Goal: Check status

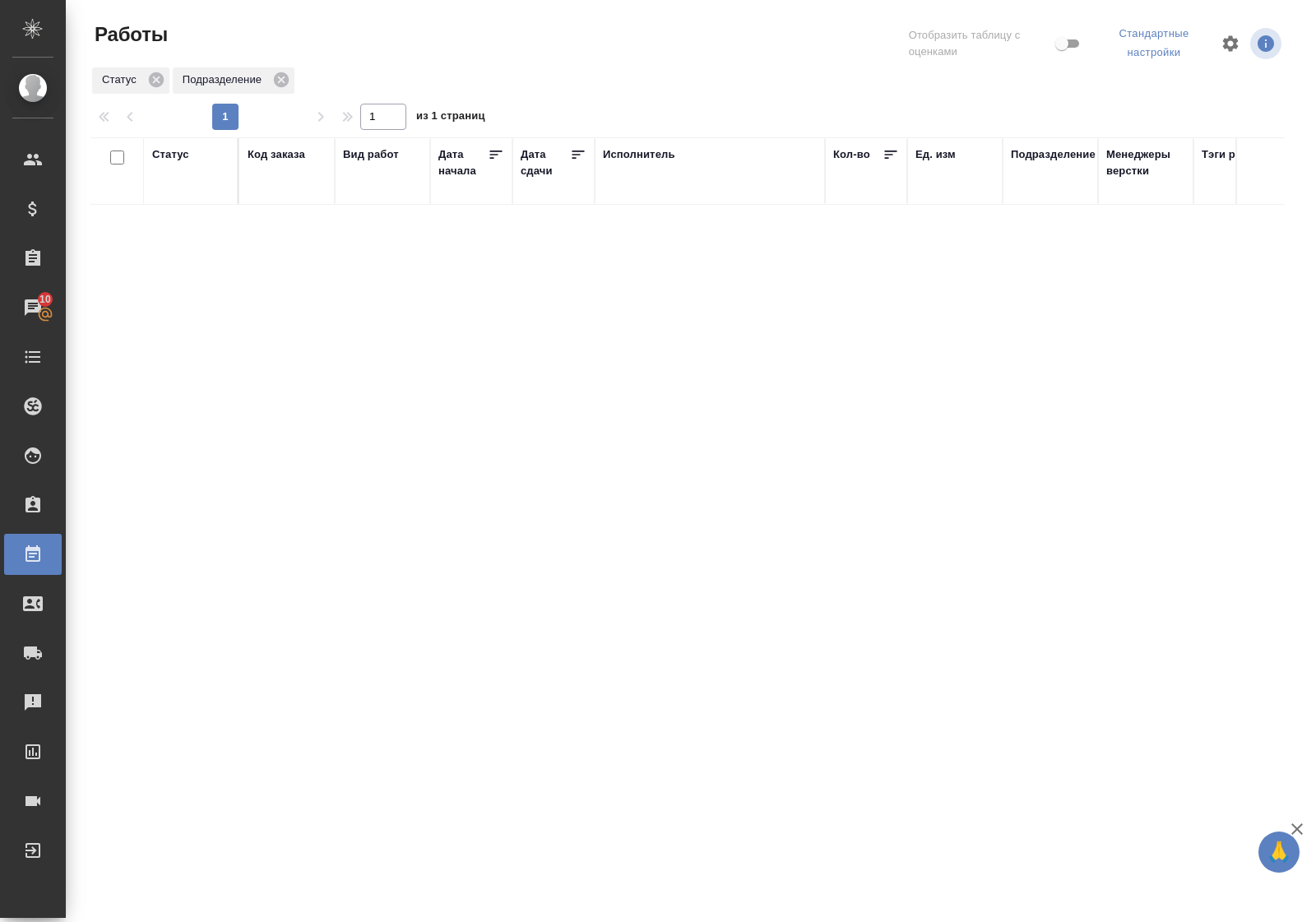
click at [174, 151] on div "Статус" at bounding box center [171, 155] width 37 height 17
click at [167, 233] on div "Подбор" at bounding box center [177, 213] width 48 height 45
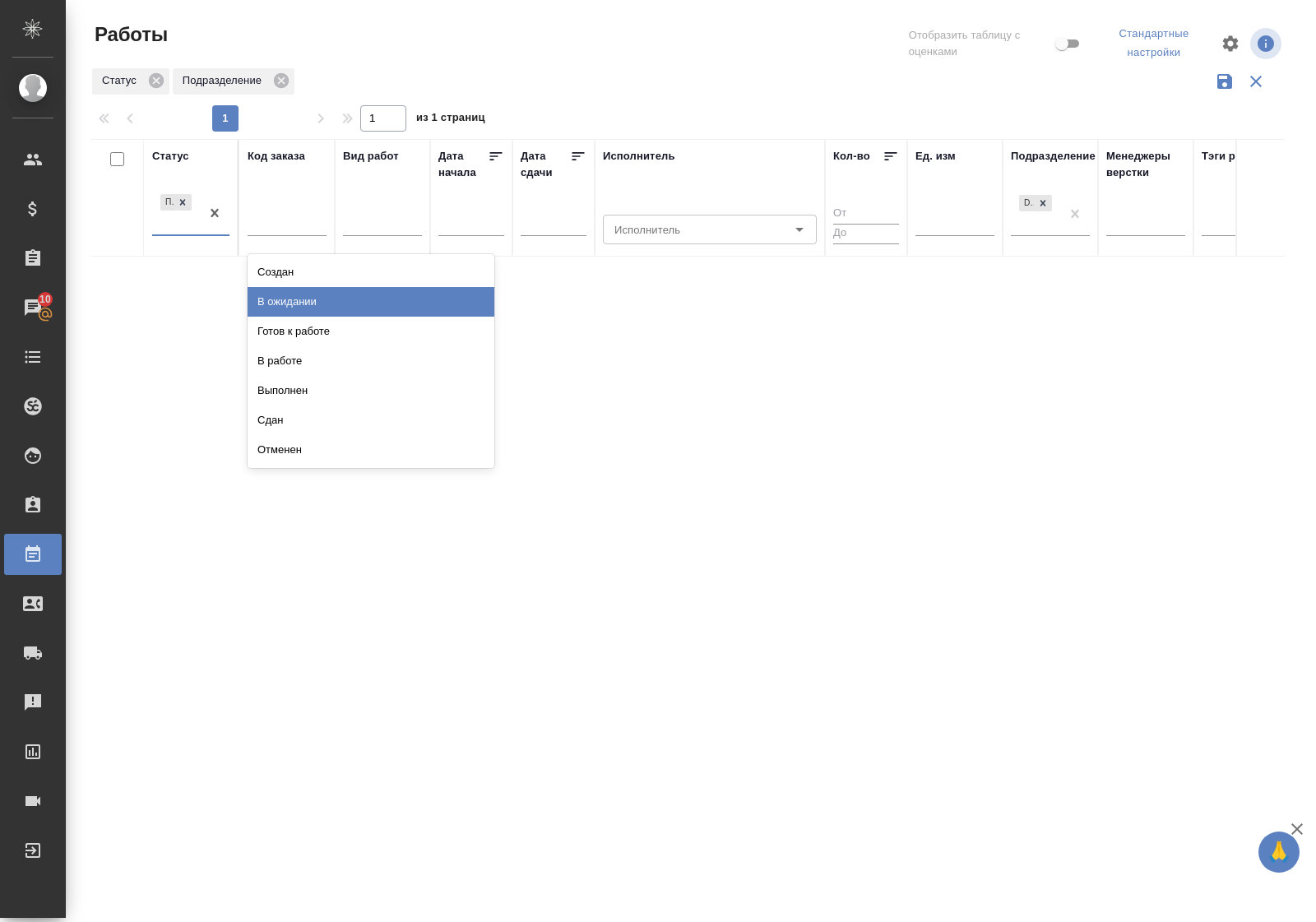
click at [298, 302] on div "В ожидании" at bounding box center [371, 302] width 247 height 30
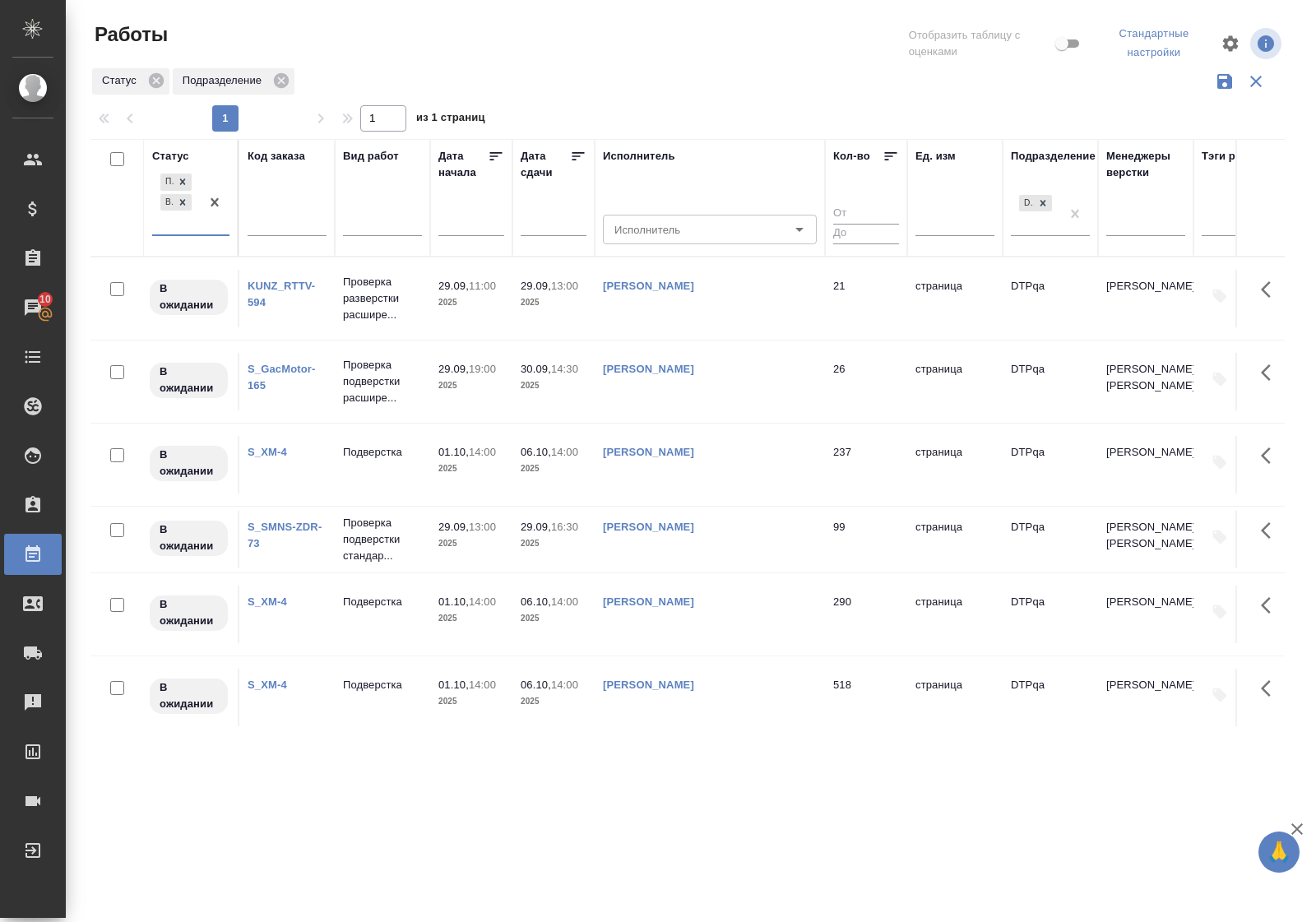
click at [393, 455] on p "Подверстка" at bounding box center [382, 452] width 79 height 17
